Goal: Check status: Check status

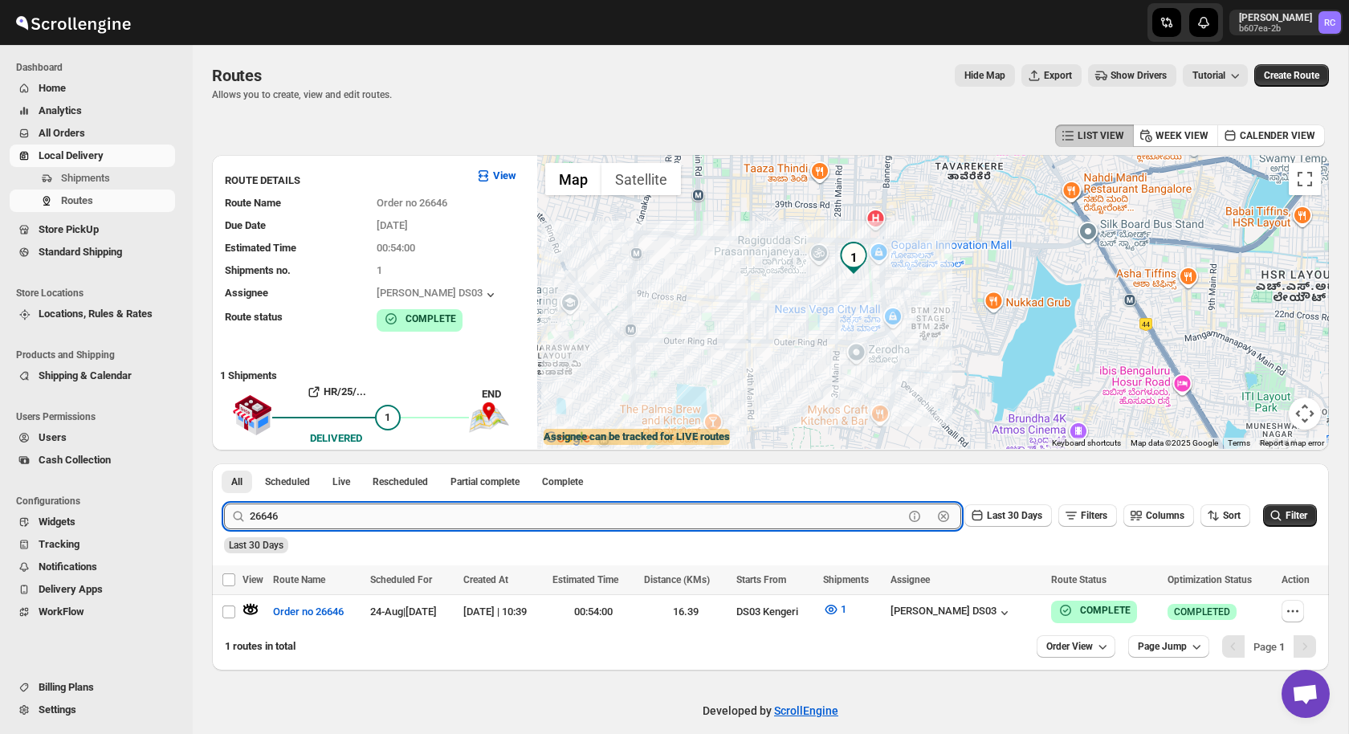
click at [281, 511] on input "26646" at bounding box center [576, 516] width 653 height 26
paste input "744"
type input "26744"
click at [224, 463] on button "Submit" at bounding box center [247, 471] width 46 height 17
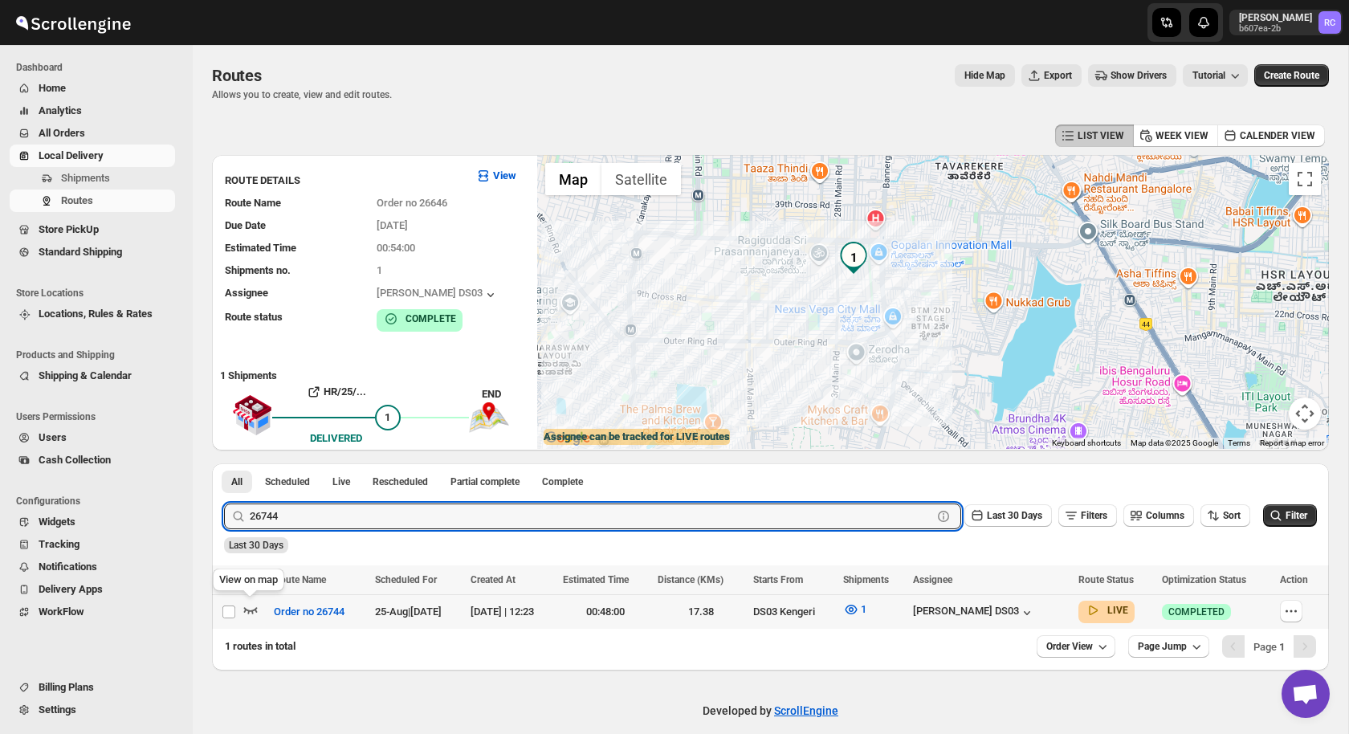
click at [251, 606] on icon "button" at bounding box center [250, 609] width 16 height 16
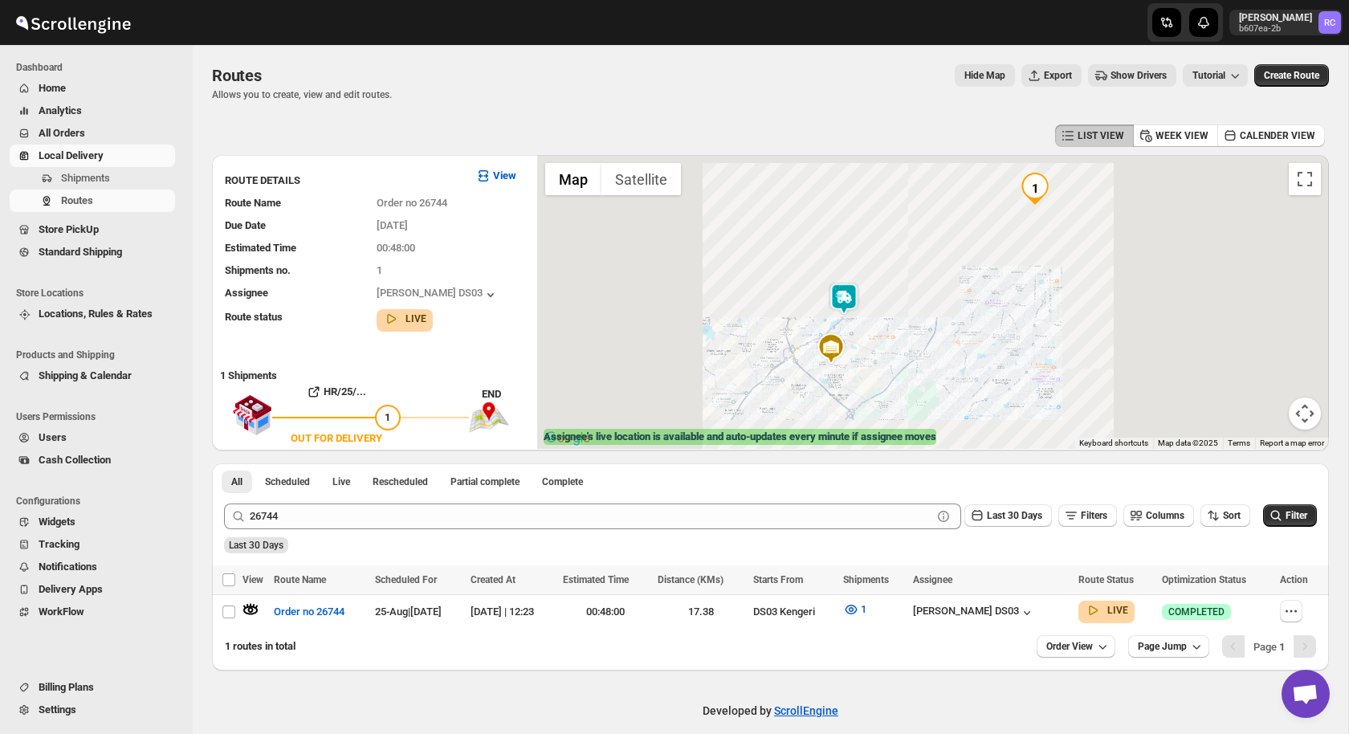
click at [842, 299] on img at bounding box center [844, 299] width 32 height 32
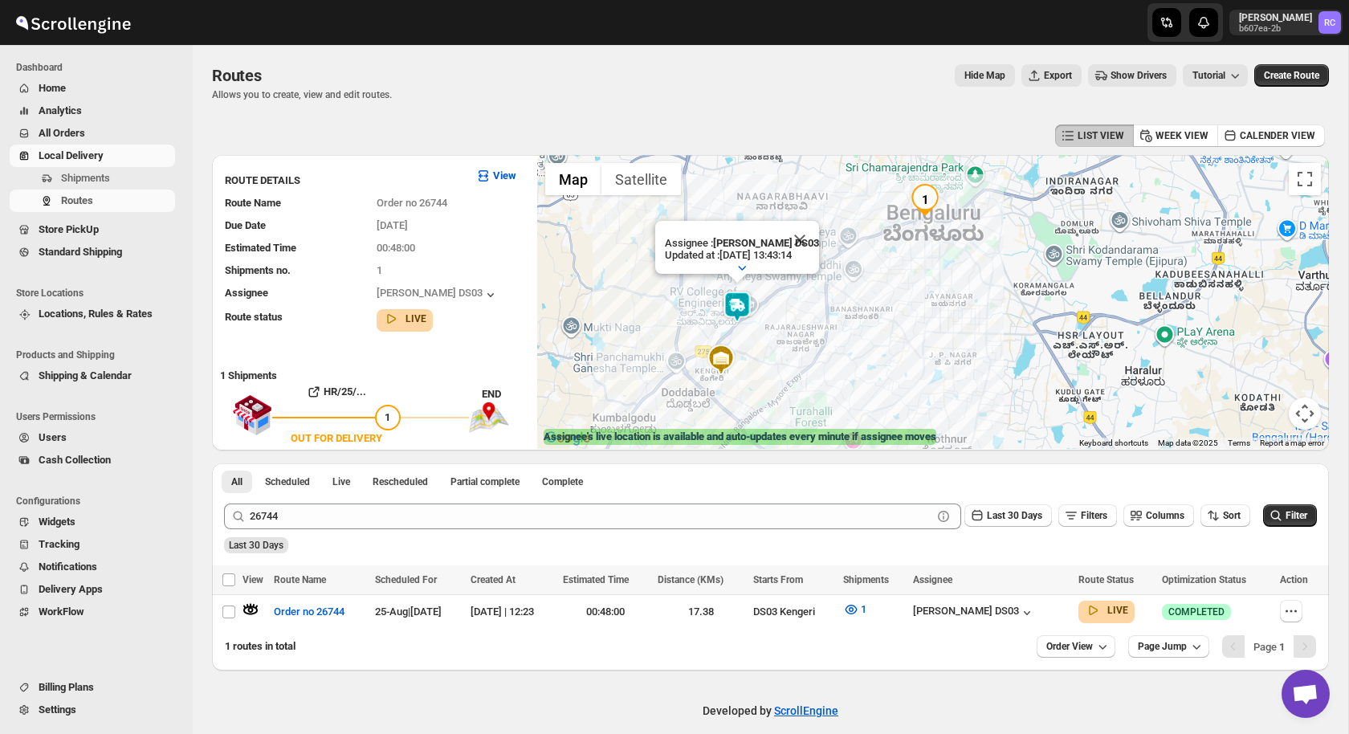
drag, startPoint x: 954, startPoint y: 318, endPoint x: 860, endPoint y: 328, distance: 93.6
click at [860, 328] on div "Assignee : [PERSON_NAME] DS03 Updated at : [DATE] 13:43:14 Duty mode Enabled Ba…" at bounding box center [932, 302] width 791 height 294
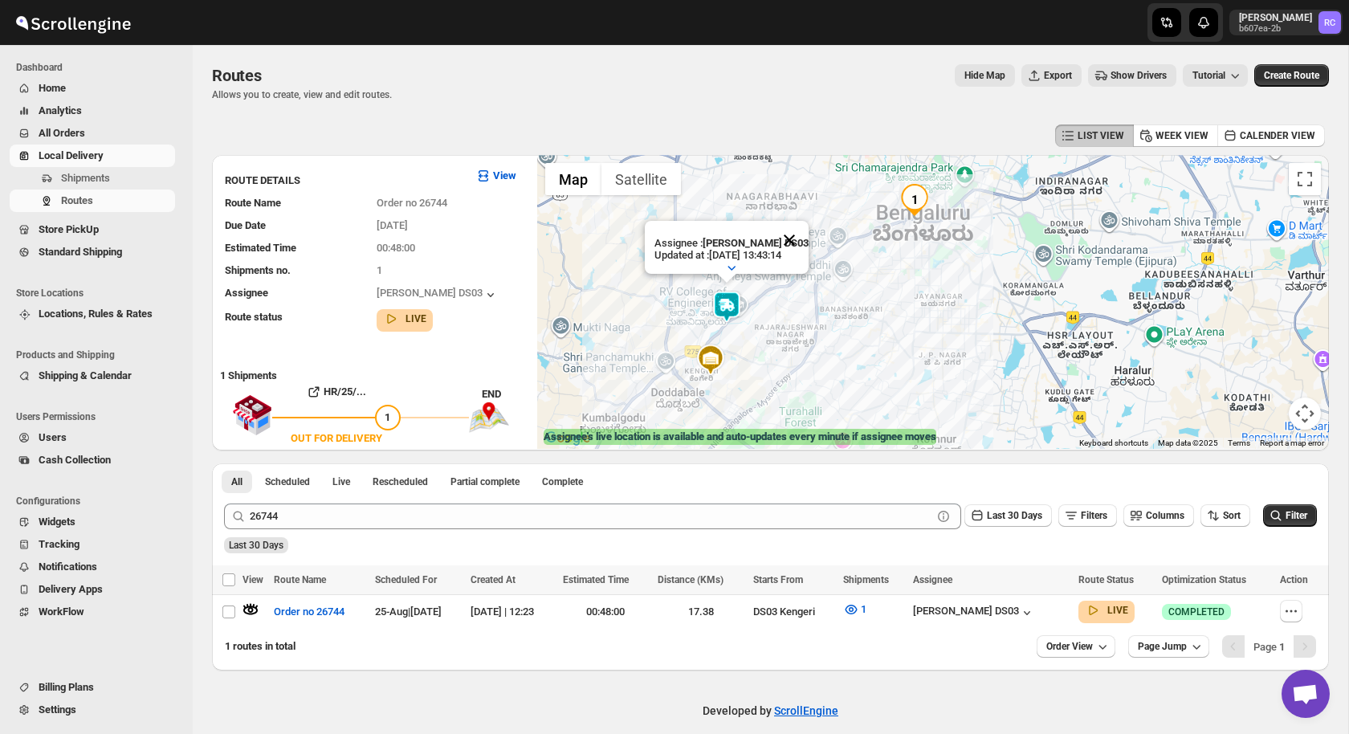
click at [796, 232] on button "Close" at bounding box center [789, 240] width 39 height 39
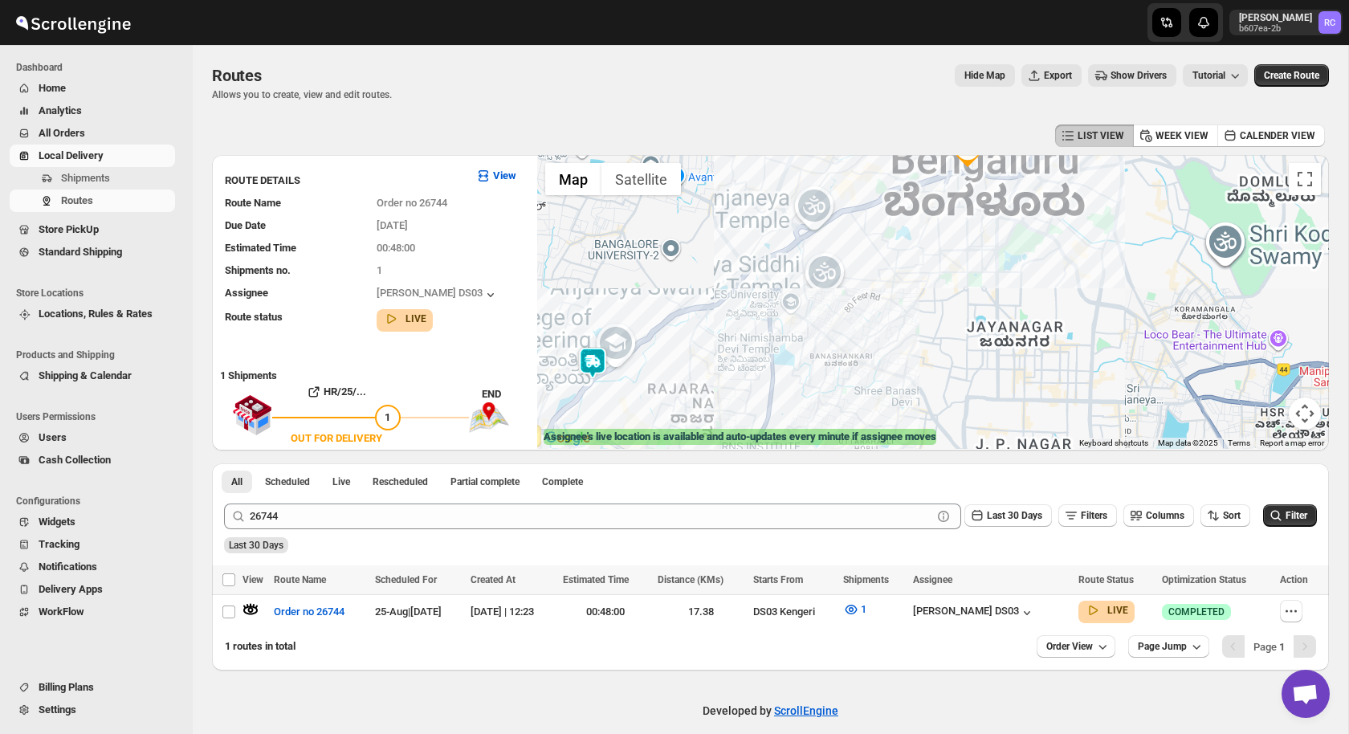
click at [862, 265] on div "To navigate, press the arrow keys." at bounding box center [932, 302] width 791 height 294
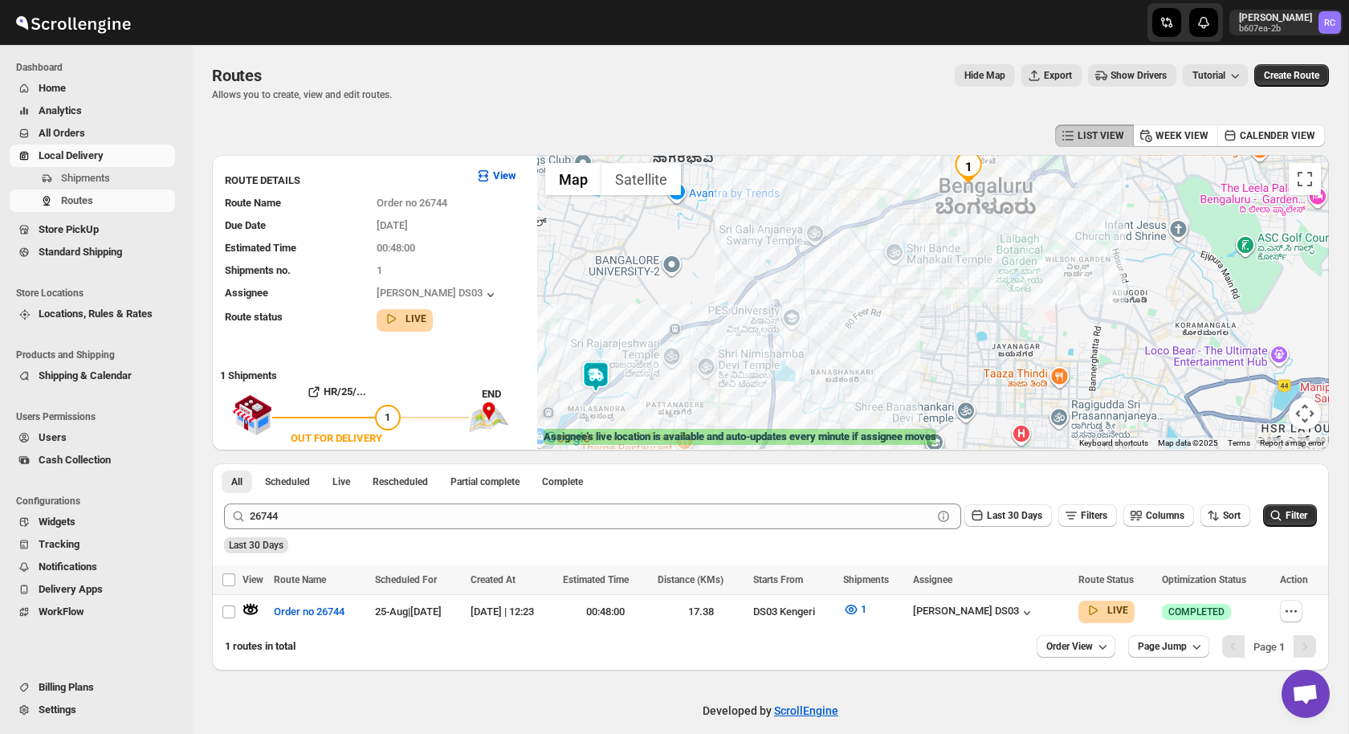
drag, startPoint x: 862, startPoint y: 265, endPoint x: 864, endPoint y: 283, distance: 17.7
click at [864, 283] on div at bounding box center [932, 302] width 791 height 294
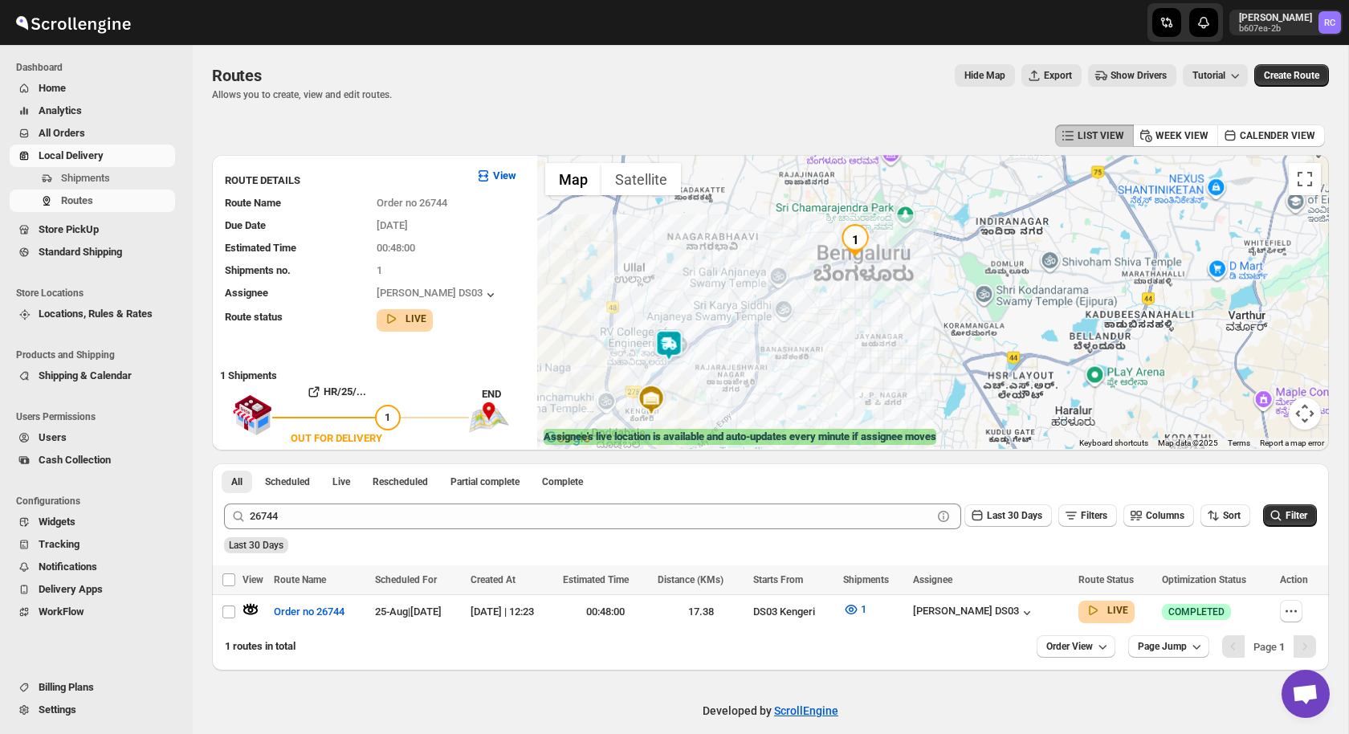
drag, startPoint x: 864, startPoint y: 283, endPoint x: 770, endPoint y: 318, distance: 100.3
click at [770, 318] on div at bounding box center [932, 302] width 791 height 294
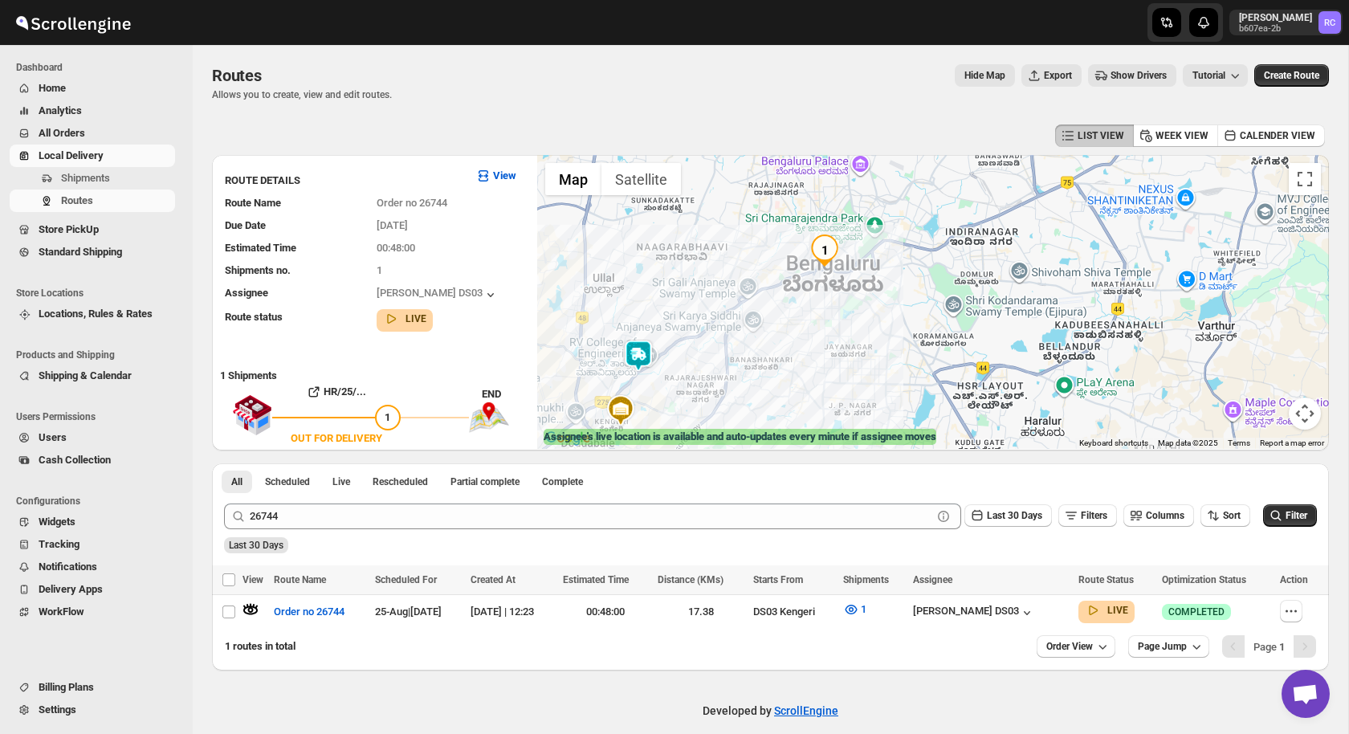
click at [633, 349] on img at bounding box center [638, 356] width 32 height 32
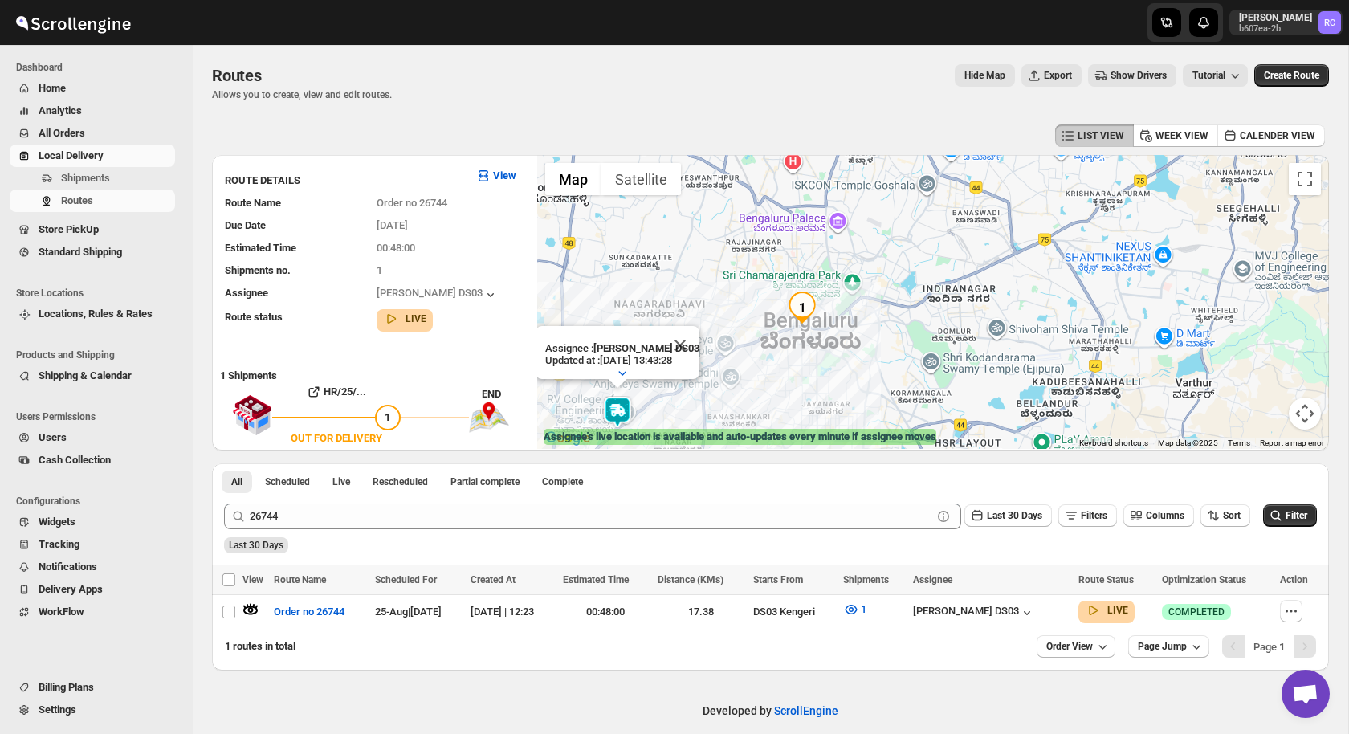
drag, startPoint x: 783, startPoint y: 316, endPoint x: 728, endPoint y: 374, distance: 79.5
click at [728, 374] on div "Assignee : [PERSON_NAME] DS03 Updated at : [DATE] 13:43:28 Duty mode Enabled Ba…" at bounding box center [932, 302] width 791 height 294
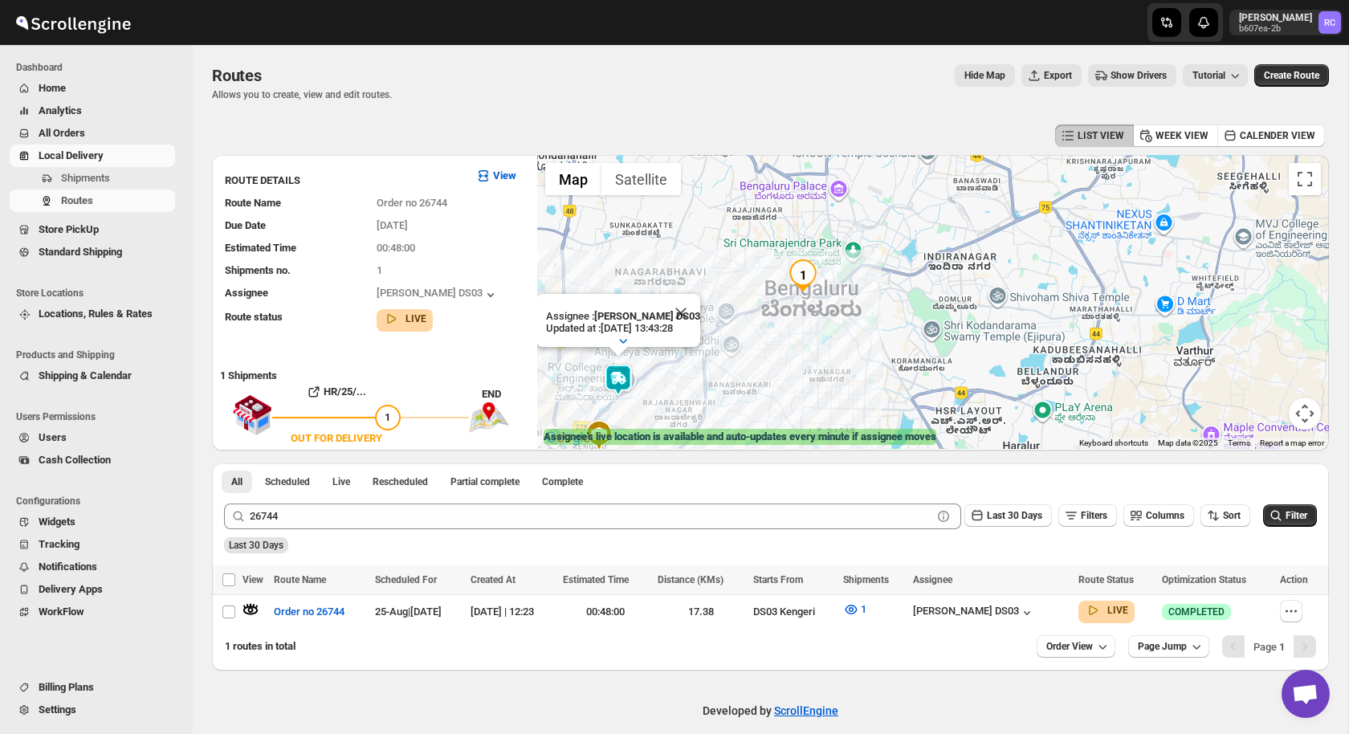
drag, startPoint x: 767, startPoint y: 379, endPoint x: 714, endPoint y: 372, distance: 54.2
click at [714, 372] on div "Assignee : [PERSON_NAME] DS03 Updated at : [DATE] 13:43:28 Duty mode Enabled Ba…" at bounding box center [932, 302] width 791 height 294
